Goal: Task Accomplishment & Management: Manage account settings

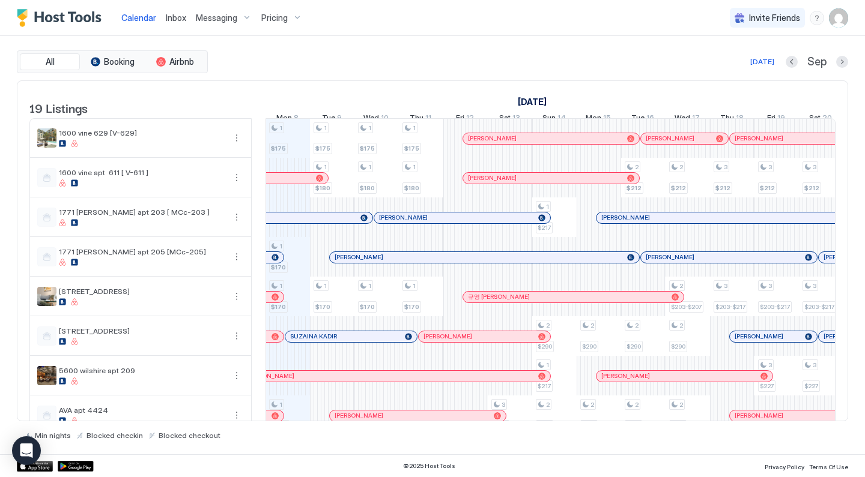
scroll to position [0, 667]
click at [845, 20] on img "User profile" at bounding box center [838, 17] width 19 height 19
click at [753, 65] on div "Settings" at bounding box center [771, 67] width 152 height 21
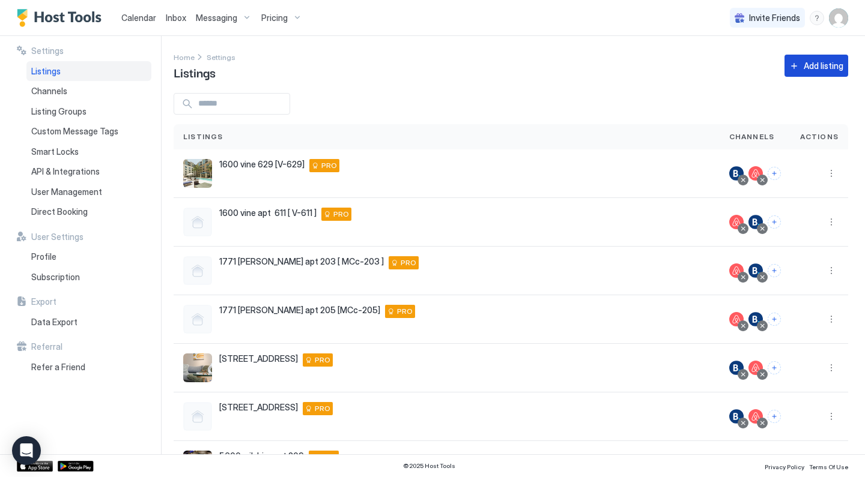
click at [823, 65] on div "Add listing" at bounding box center [823, 65] width 40 height 13
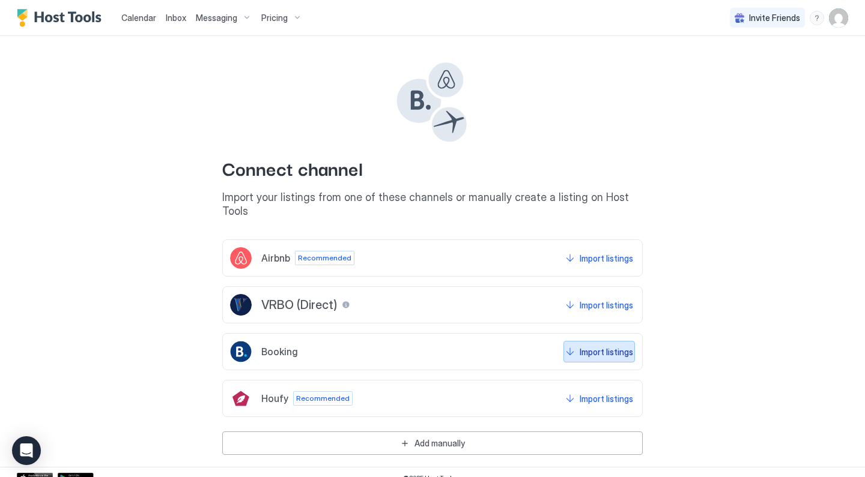
click at [594, 346] on div "Import listings" at bounding box center [605, 352] width 53 height 13
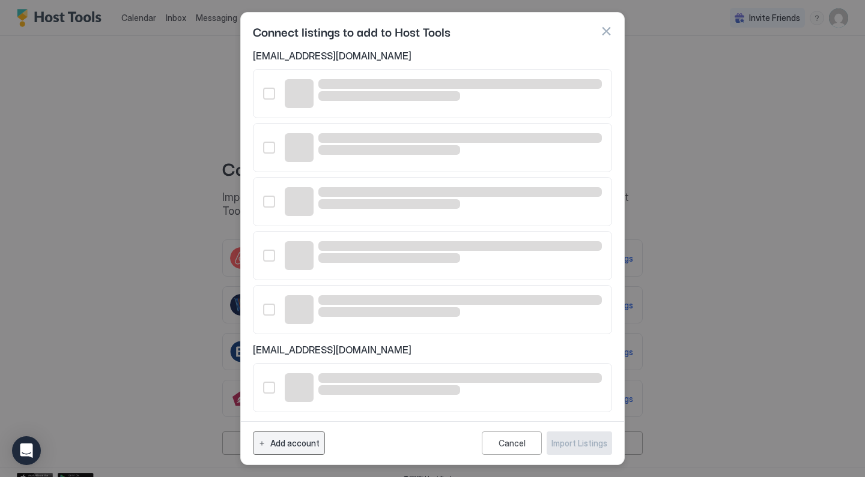
click at [300, 445] on div "Add account" at bounding box center [294, 443] width 49 height 13
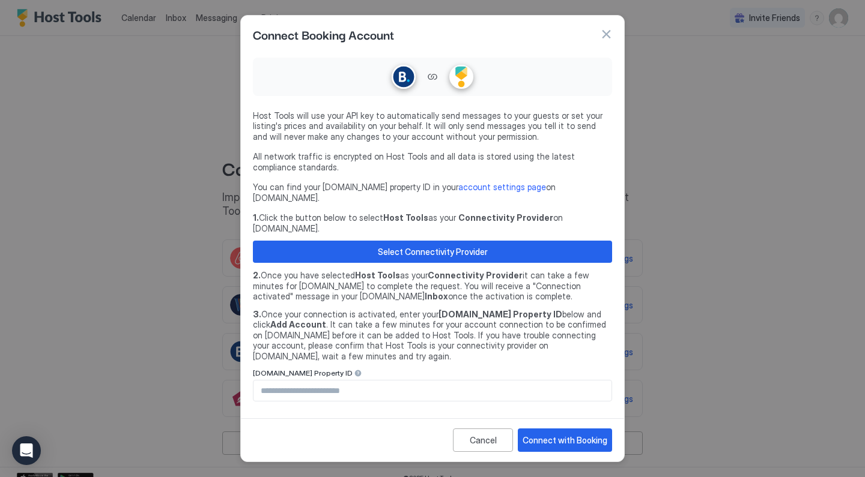
click at [315, 381] on input "Input Field" at bounding box center [432, 391] width 358 height 20
click at [568, 434] on div "Connect with Booking" at bounding box center [564, 440] width 85 height 13
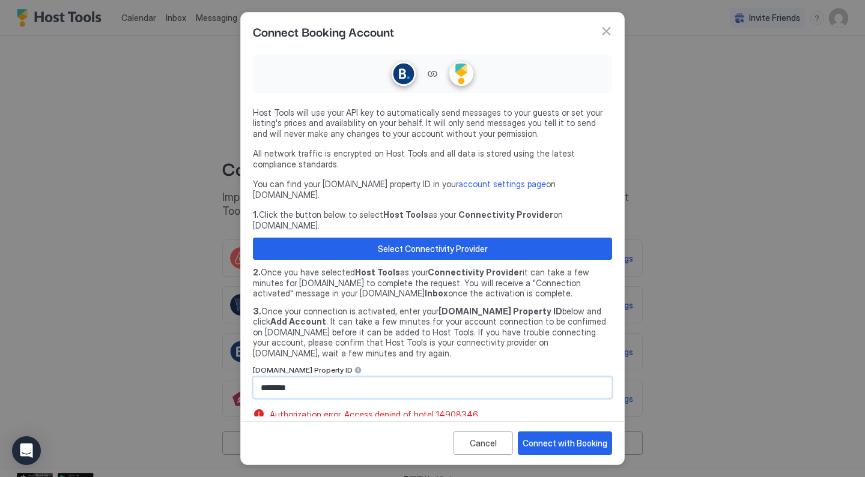
click at [295, 378] on input "********" at bounding box center [432, 388] width 358 height 20
type input "********"
click at [577, 437] on div "Connect with Booking" at bounding box center [564, 443] width 85 height 13
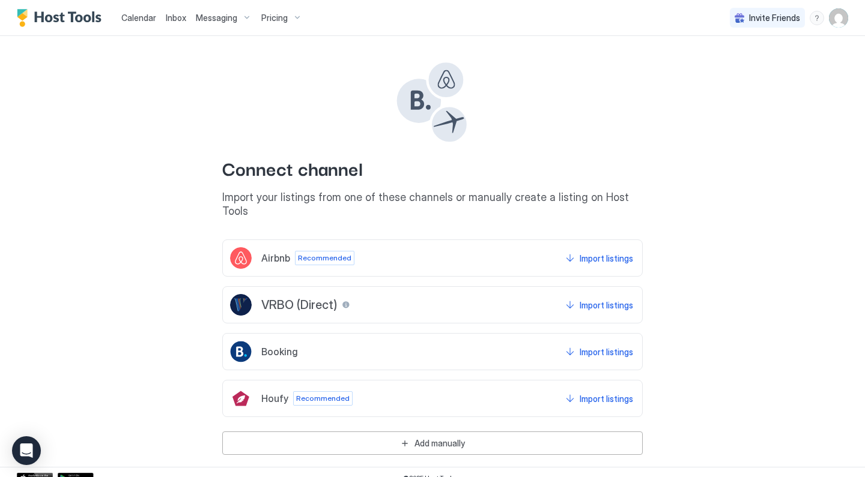
click at [841, 21] on img "User profile" at bounding box center [838, 17] width 19 height 19
click at [758, 65] on div "Settings" at bounding box center [771, 67] width 152 height 21
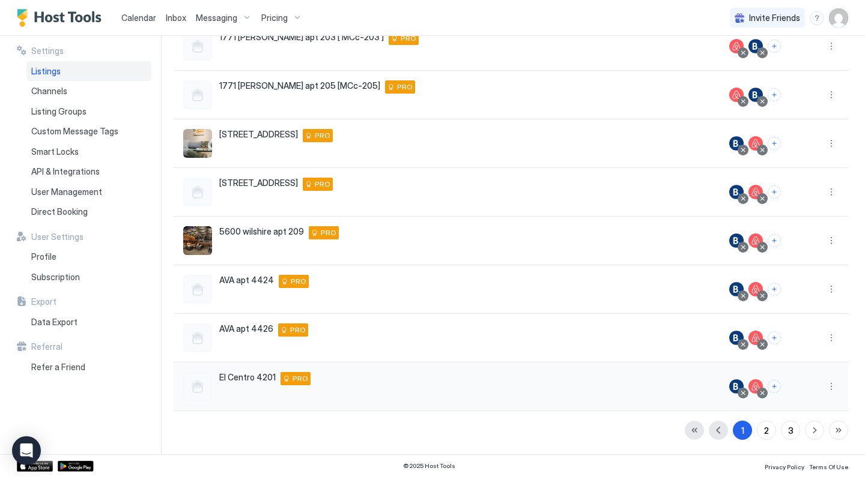
scroll to position [225, 0]
click at [786, 426] on button "3" at bounding box center [789, 430] width 19 height 19
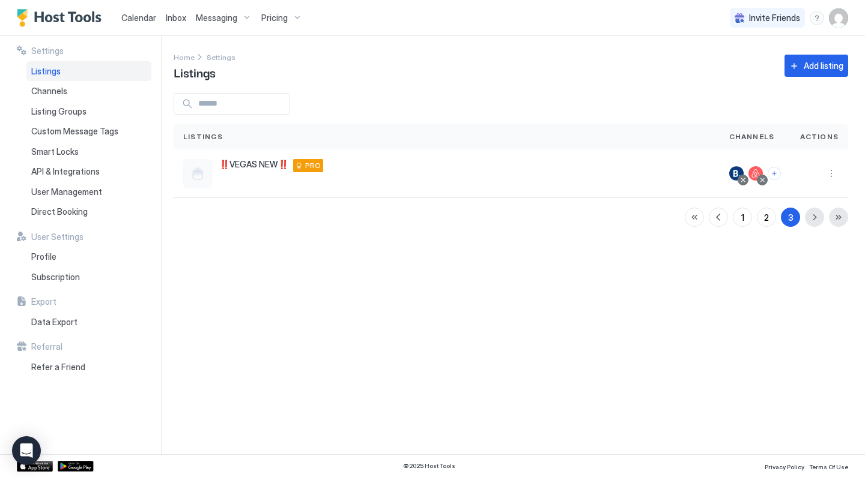
scroll to position [0, 0]
click at [770, 214] on button "2" at bounding box center [765, 217] width 19 height 19
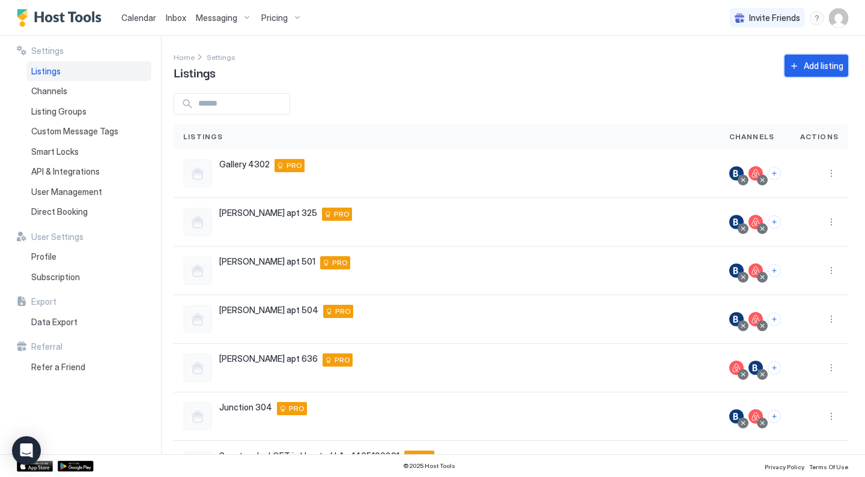
click at [823, 63] on div "Add listing" at bounding box center [823, 65] width 40 height 13
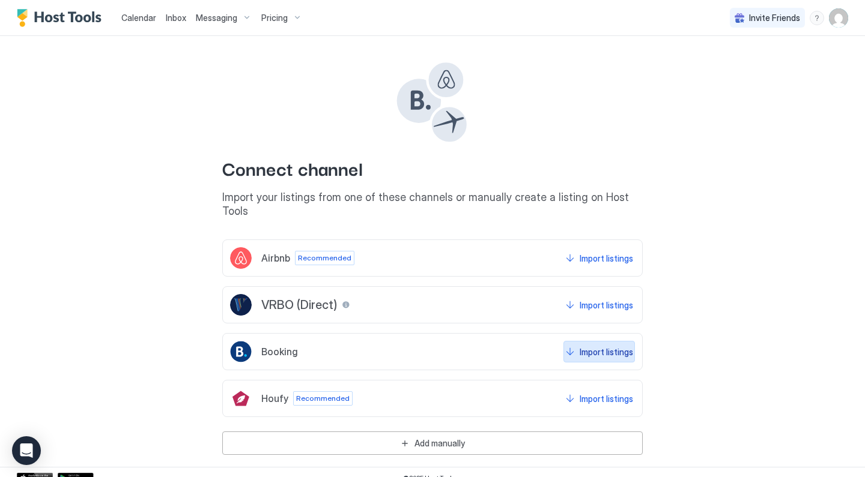
click at [607, 346] on div "Import listings" at bounding box center [605, 352] width 53 height 13
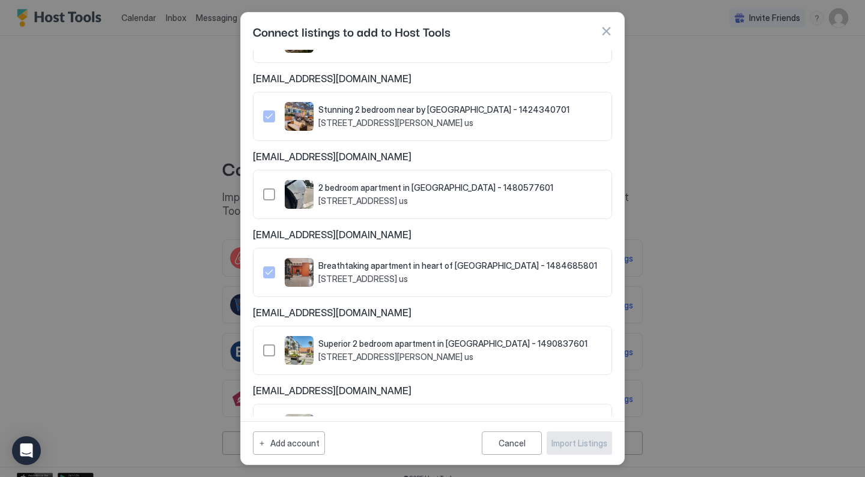
scroll to position [141, 0]
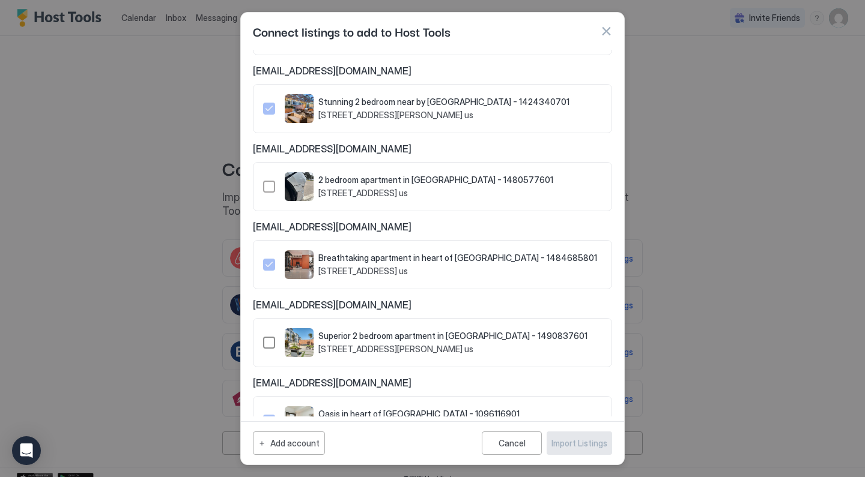
click at [270, 342] on div "1490837601" at bounding box center [269, 343] width 12 height 12
click at [564, 441] on div "Import Listings" at bounding box center [579, 443] width 56 height 13
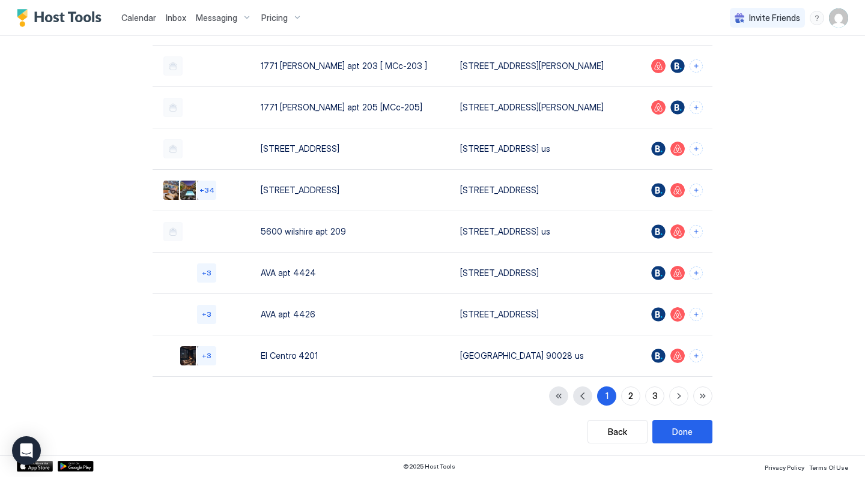
scroll to position [180, 0]
click at [665, 393] on div "1 2 3" at bounding box center [630, 396] width 163 height 19
click at [660, 393] on button "3" at bounding box center [654, 396] width 19 height 19
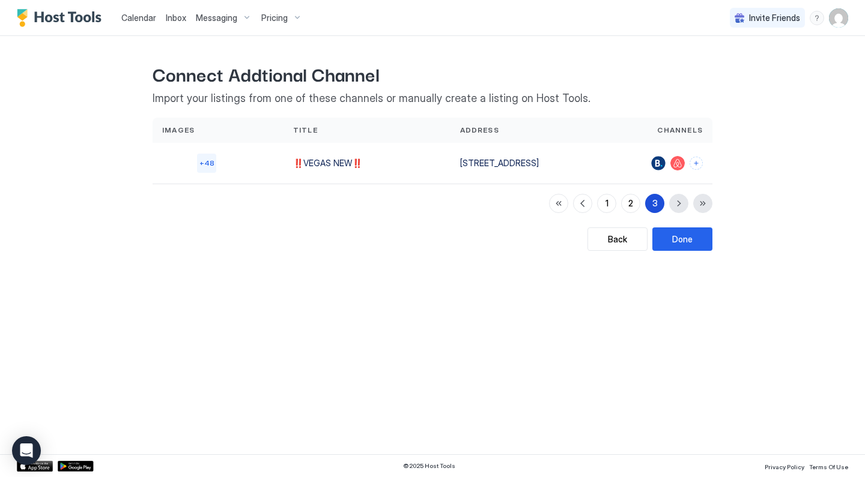
scroll to position [0, 0]
click at [633, 197] on div "2" at bounding box center [630, 203] width 5 height 13
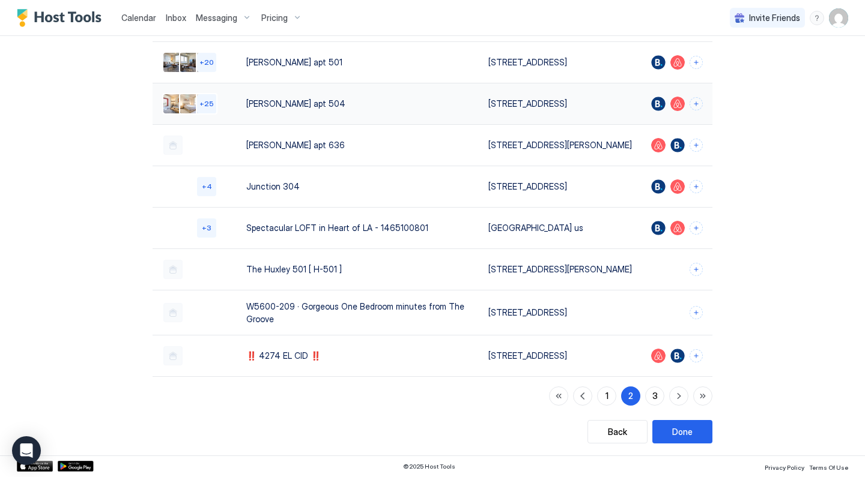
scroll to position [205, 0]
click at [614, 400] on button "1" at bounding box center [606, 396] width 19 height 19
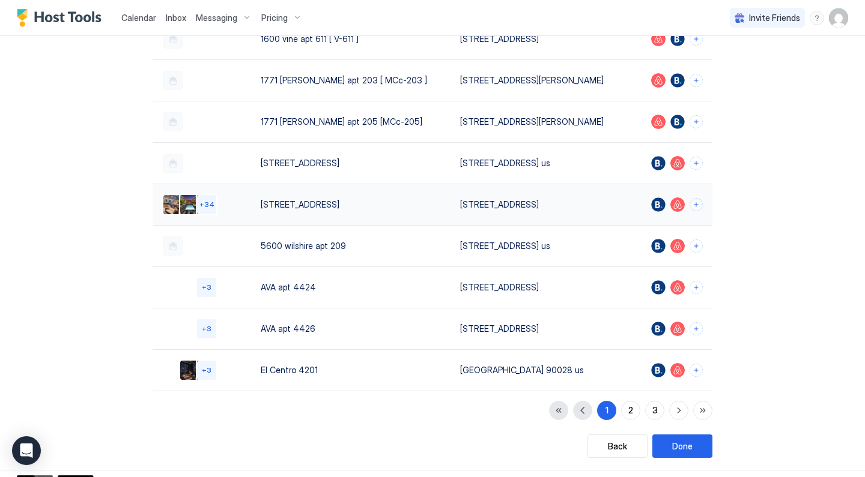
scroll to position [178, 0]
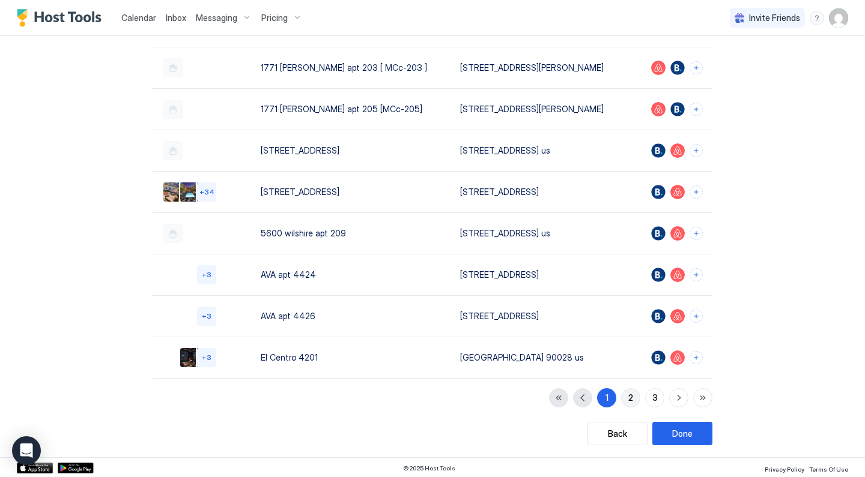
click at [628, 398] on div "2" at bounding box center [630, 397] width 5 height 13
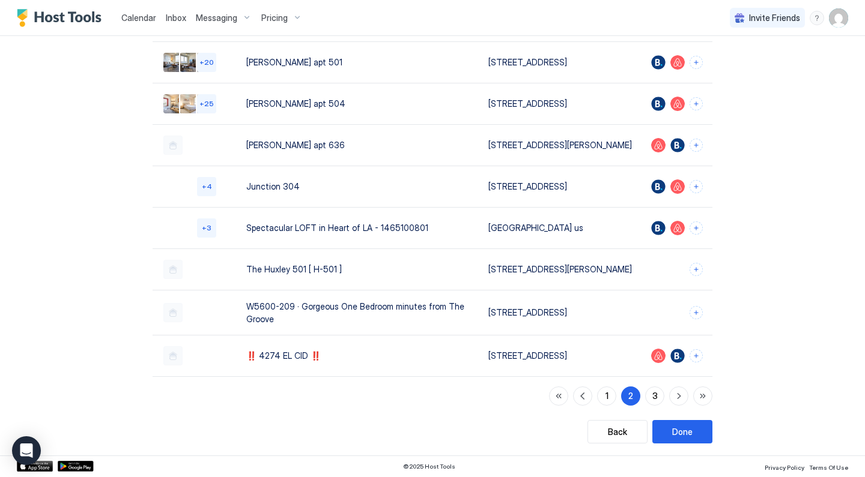
scroll to position [205, 0]
click at [653, 395] on div "3" at bounding box center [654, 396] width 5 height 13
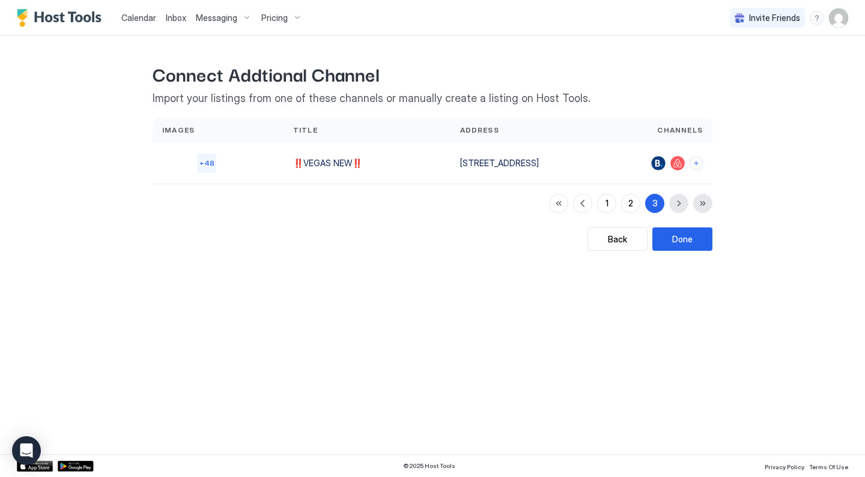
scroll to position [0, 0]
click at [677, 243] on div "Done" at bounding box center [682, 239] width 20 height 13
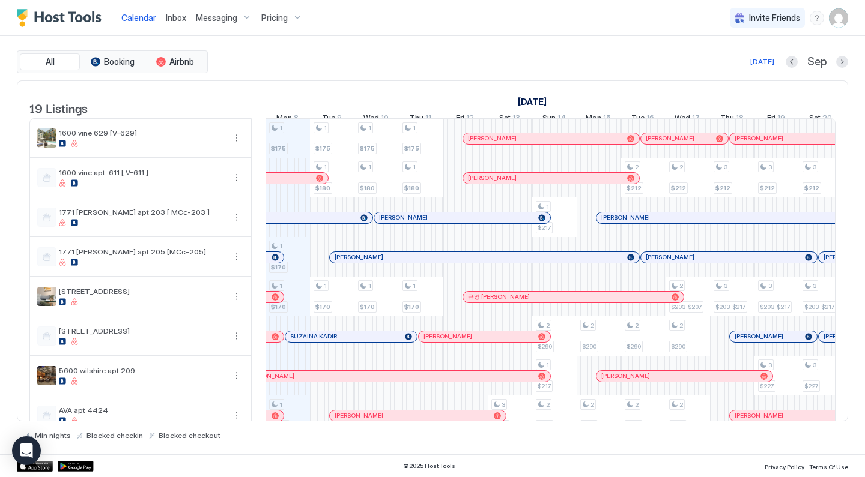
click at [844, 23] on img "User profile" at bounding box center [838, 17] width 19 height 19
click at [771, 68] on div "Settings" at bounding box center [771, 67] width 152 height 21
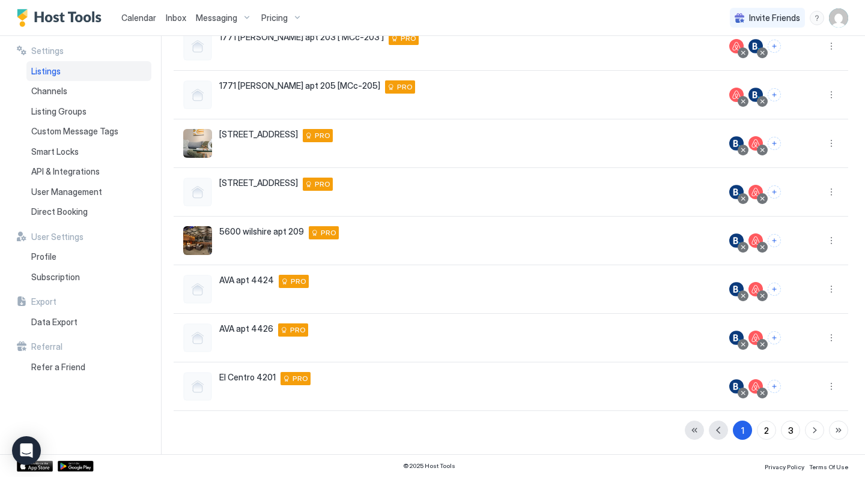
scroll to position [225, 0]
click at [788, 428] on div "3" at bounding box center [790, 430] width 5 height 13
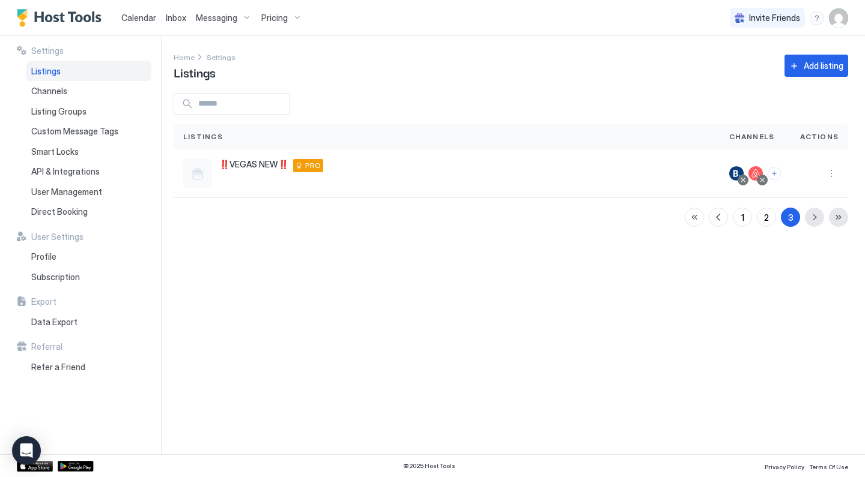
click at [766, 222] on div "2" at bounding box center [766, 217] width 5 height 13
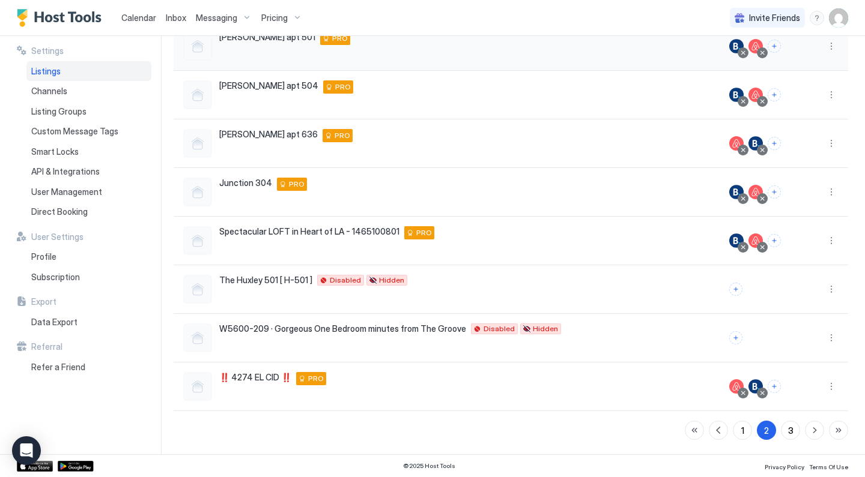
scroll to position [225, 0]
click at [742, 424] on div "1" at bounding box center [742, 430] width 3 height 13
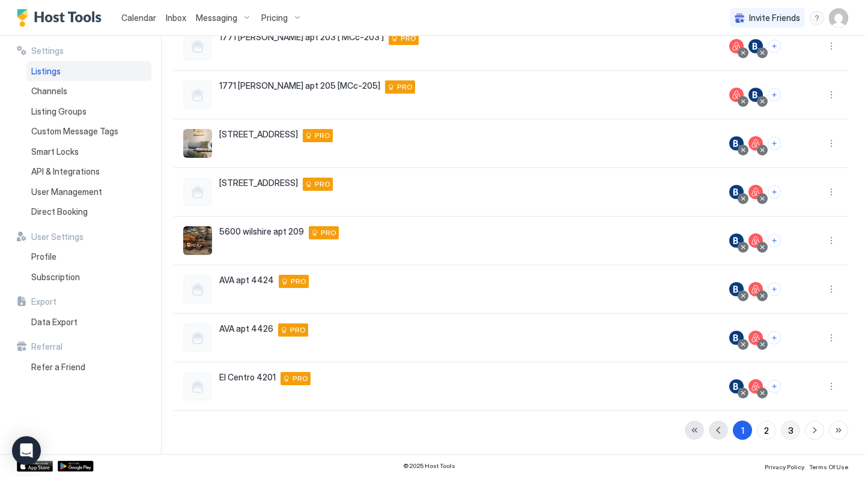
click at [790, 433] on div "3" at bounding box center [790, 430] width 5 height 13
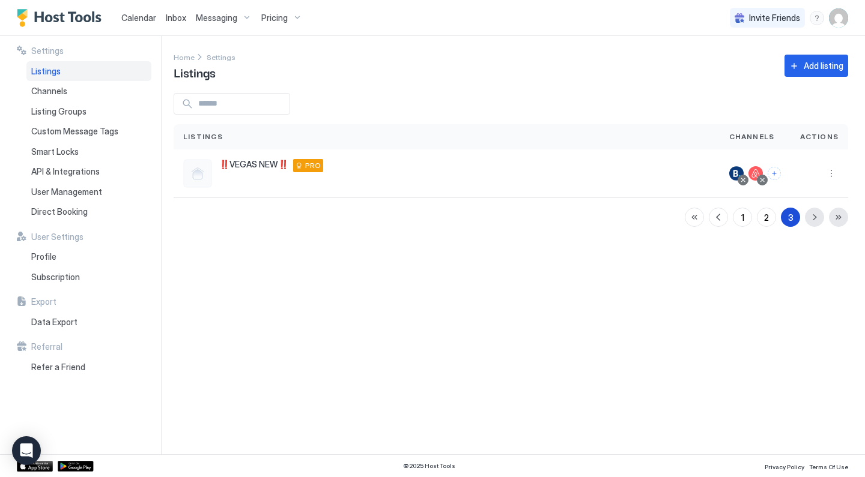
scroll to position [0, 0]
click at [811, 74] on button "Add listing" at bounding box center [816, 66] width 64 height 22
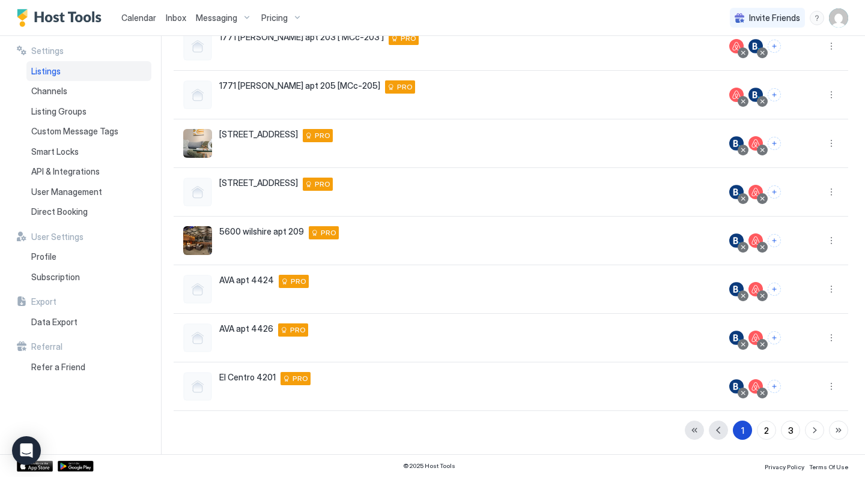
scroll to position [225, 0]
click at [765, 434] on div "2" at bounding box center [766, 430] width 5 height 13
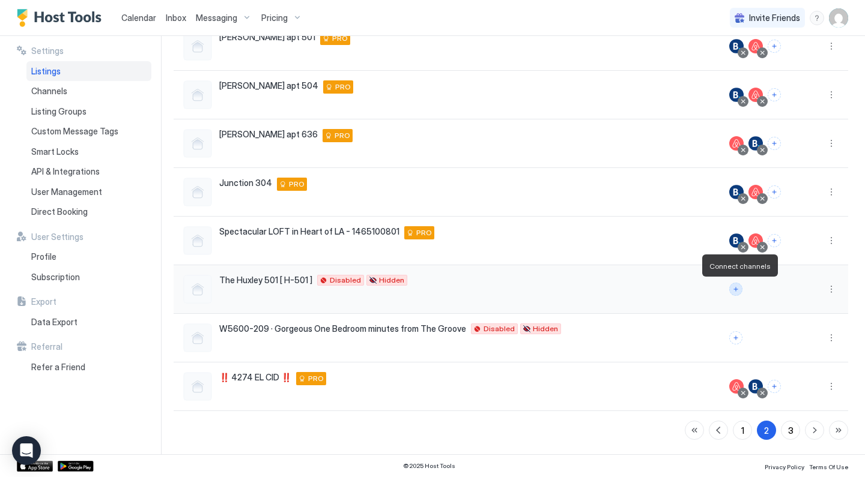
click at [740, 291] on button "Connect channels" at bounding box center [735, 289] width 13 height 13
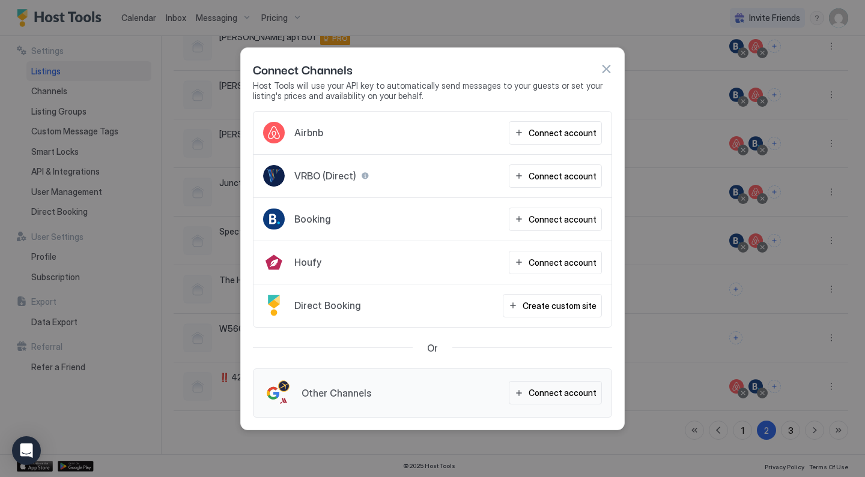
click at [633, 298] on div at bounding box center [432, 238] width 865 height 477
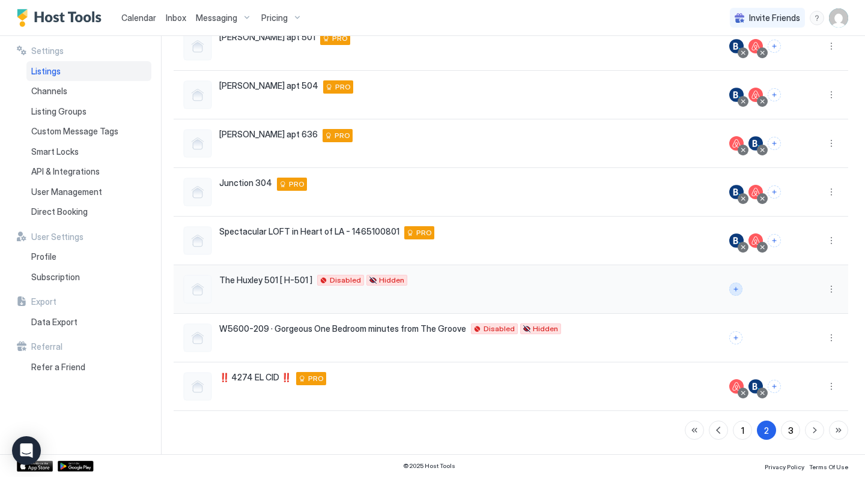
click at [739, 287] on button "Connect channels" at bounding box center [735, 289] width 13 height 13
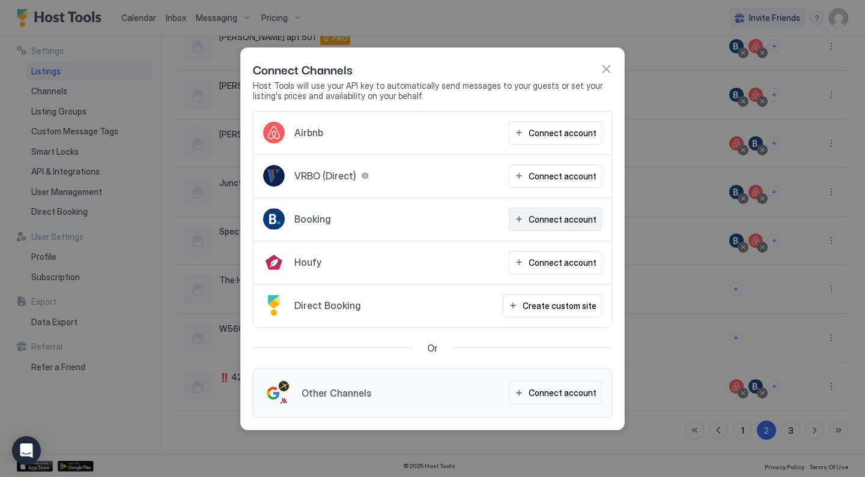
click at [583, 219] on div "Connect account" at bounding box center [562, 219] width 68 height 13
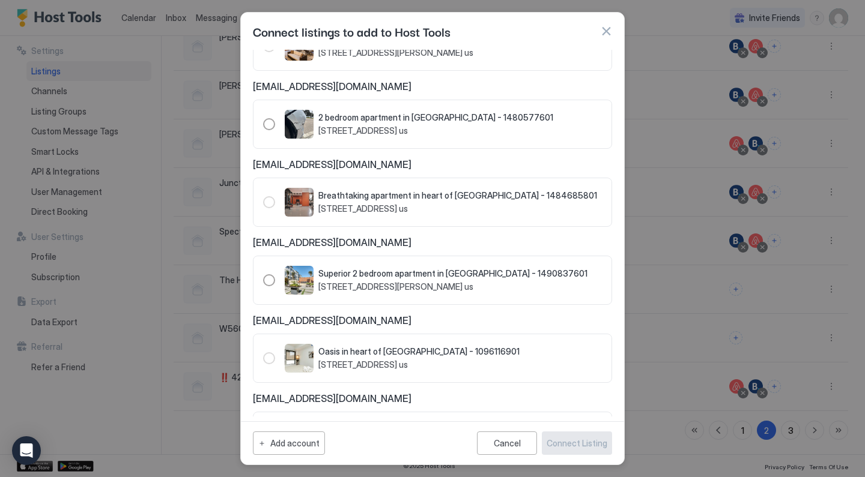
scroll to position [227, 0]
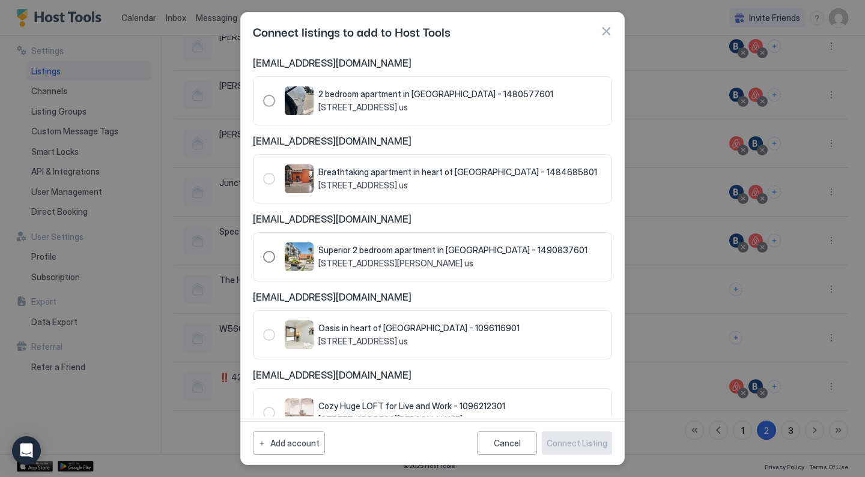
click at [382, 252] on span "Superior 2 bedroom apartment in [GEOGRAPHIC_DATA] - 1490837601" at bounding box center [452, 250] width 269 height 11
click at [579, 439] on div "Connect Listing" at bounding box center [576, 443] width 61 height 13
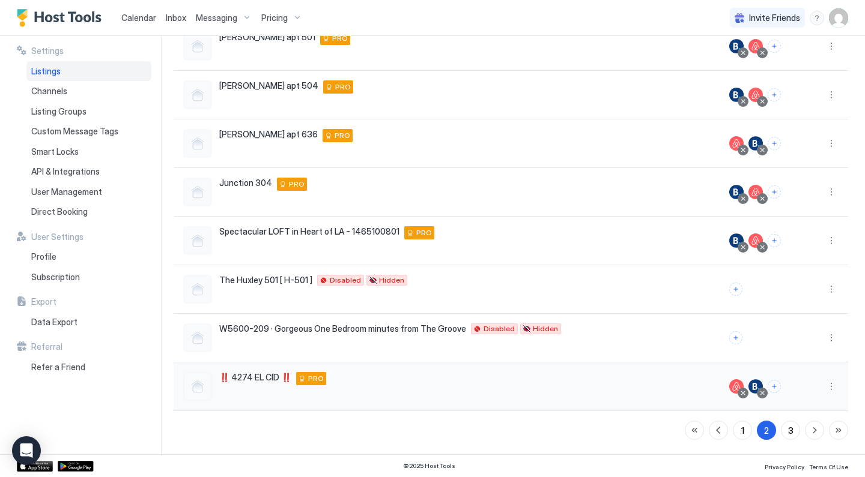
scroll to position [225, 0]
